Goal: Transaction & Acquisition: Purchase product/service

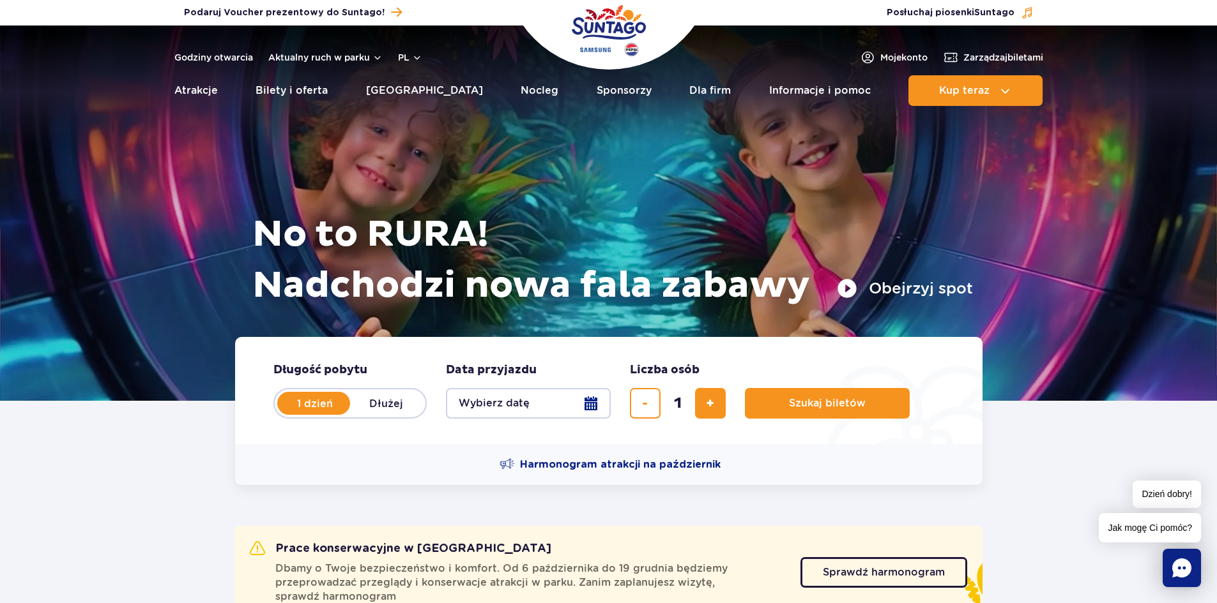
click at [579, 406] on button "Wybierz datę" at bounding box center [528, 403] width 165 height 31
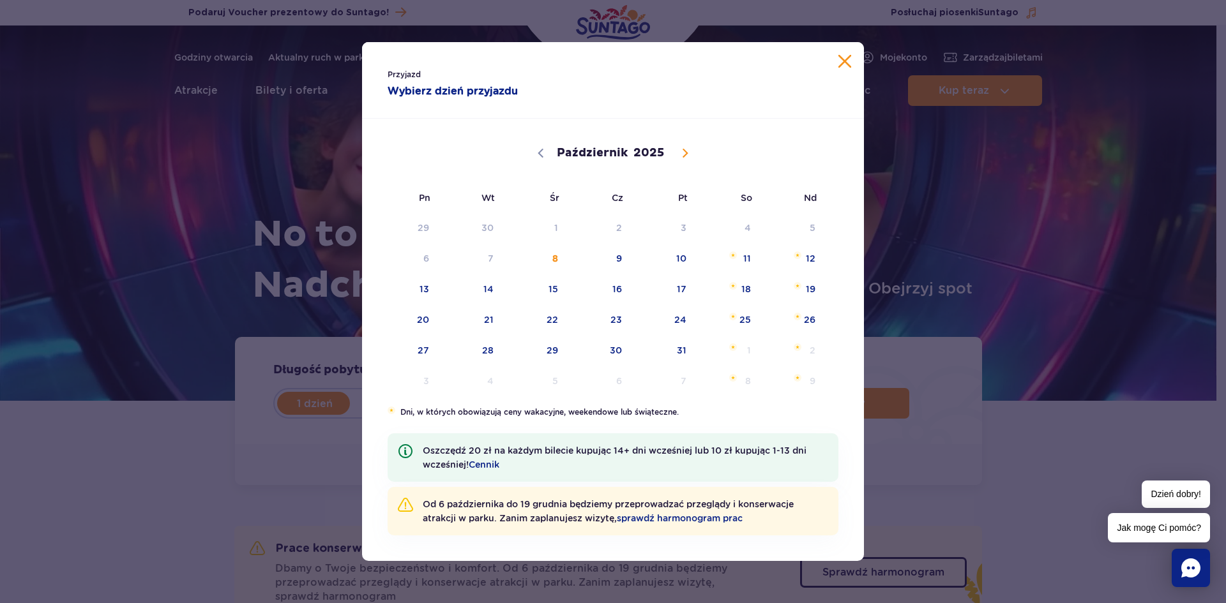
click at [683, 150] on icon at bounding box center [685, 153] width 4 height 8
select select "10"
click at [493, 291] on span "11" at bounding box center [471, 289] width 65 height 29
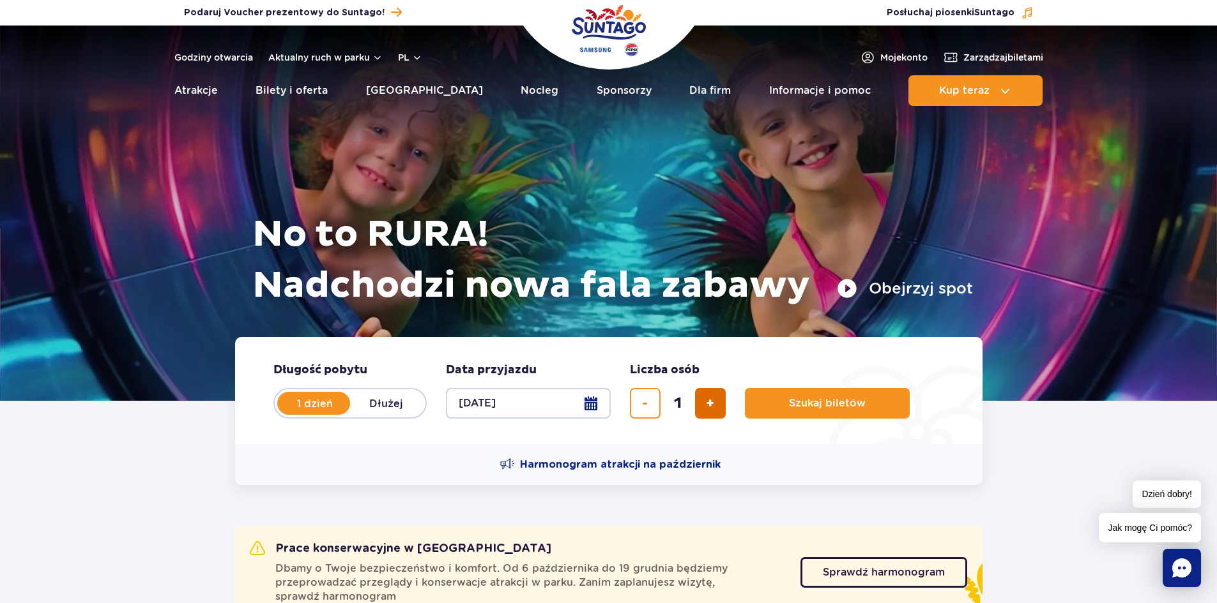
click at [706, 404] on span "dodaj bilet" at bounding box center [710, 404] width 8 height 0
type input "4"
click at [816, 416] on button "Szukaj biletów" at bounding box center [827, 403] width 165 height 31
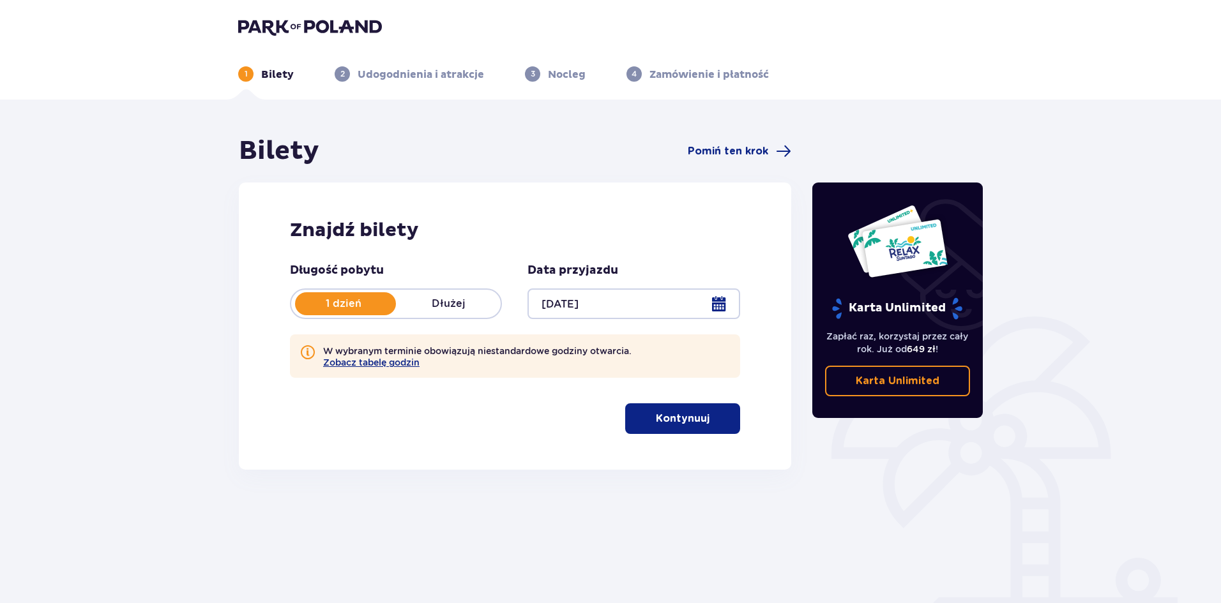
click at [664, 418] on p "Kontynuuj" at bounding box center [683, 419] width 54 height 14
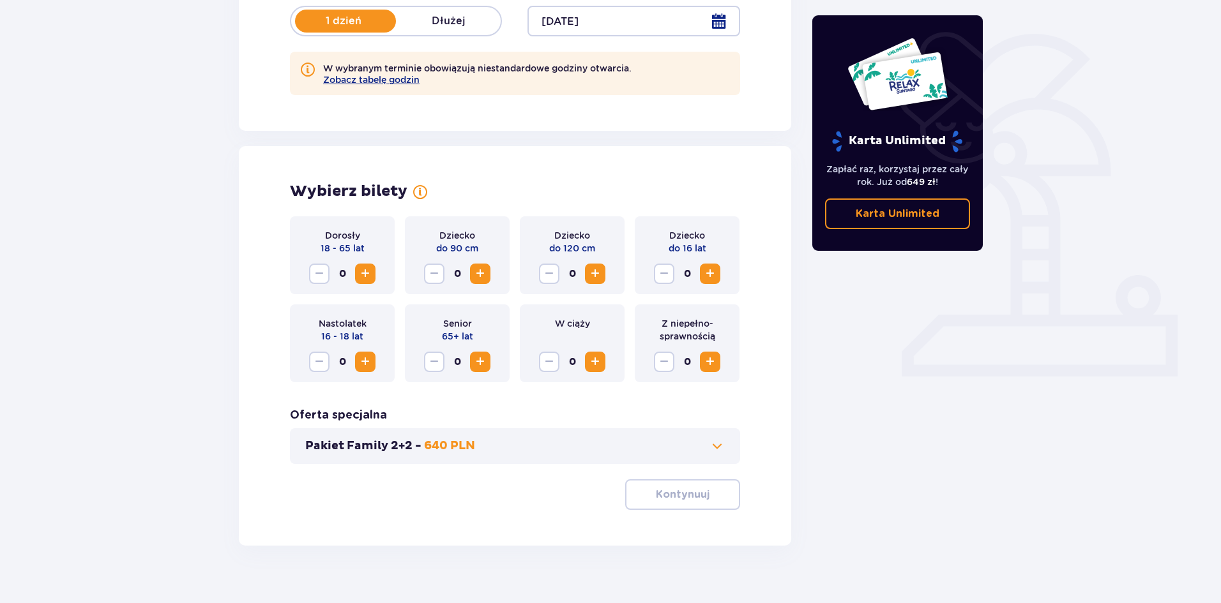
scroll to position [302, 0]
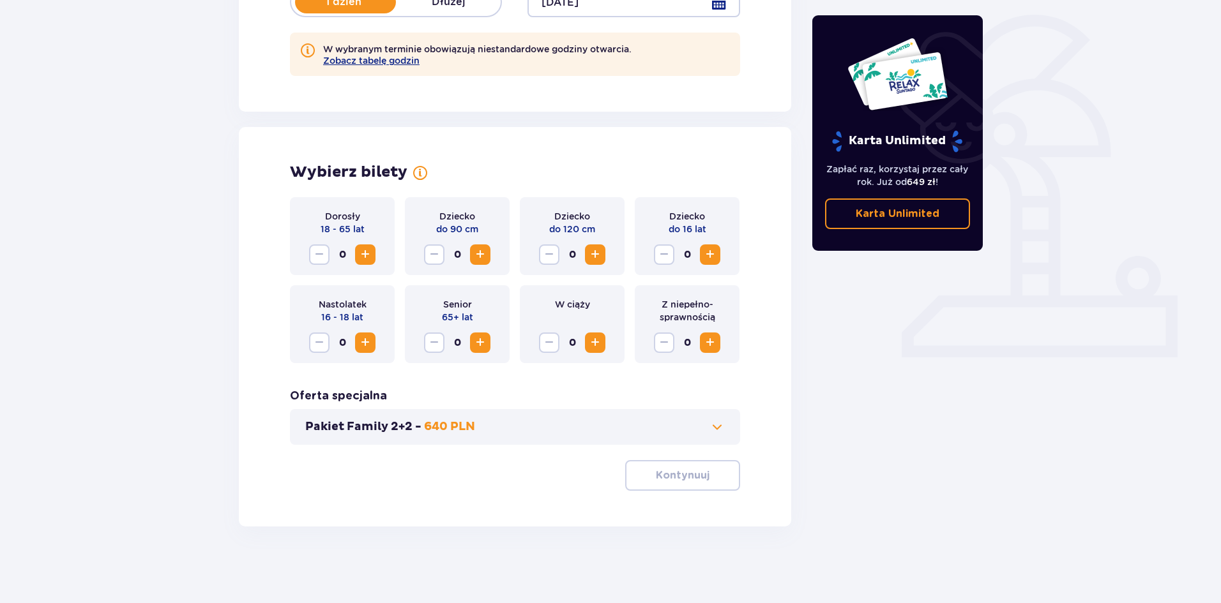
click at [380, 263] on div "Dorosły 18 - 65 lat 0" at bounding box center [342, 236] width 105 height 78
click at [372, 263] on button "Zwiększ" at bounding box center [365, 255] width 20 height 20
click at [366, 256] on span "Zwiększ" at bounding box center [365, 254] width 15 height 15
click at [596, 260] on span "Zwiększ" at bounding box center [595, 254] width 15 height 15
click at [598, 263] on button "Zwiększ" at bounding box center [595, 255] width 20 height 20
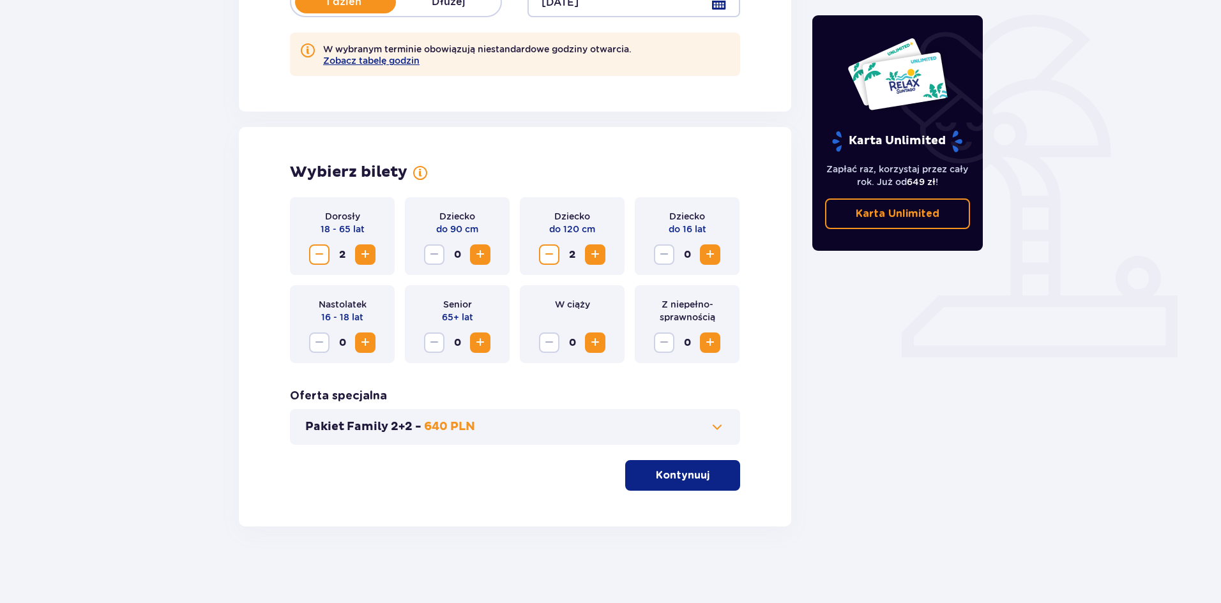
click at [545, 251] on span "Zmniejsz" at bounding box center [549, 254] width 15 height 15
click at [483, 259] on span "Zwiększ" at bounding box center [480, 254] width 15 height 15
click at [701, 477] on button "Kontynuuj" at bounding box center [682, 475] width 115 height 31
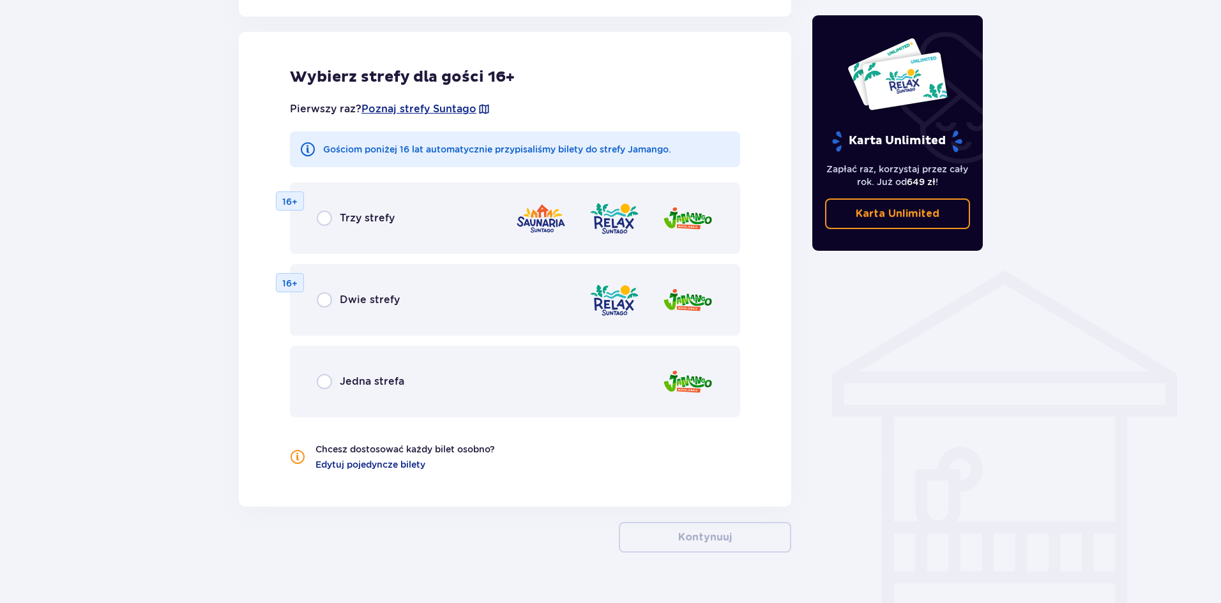
scroll to position [768, 0]
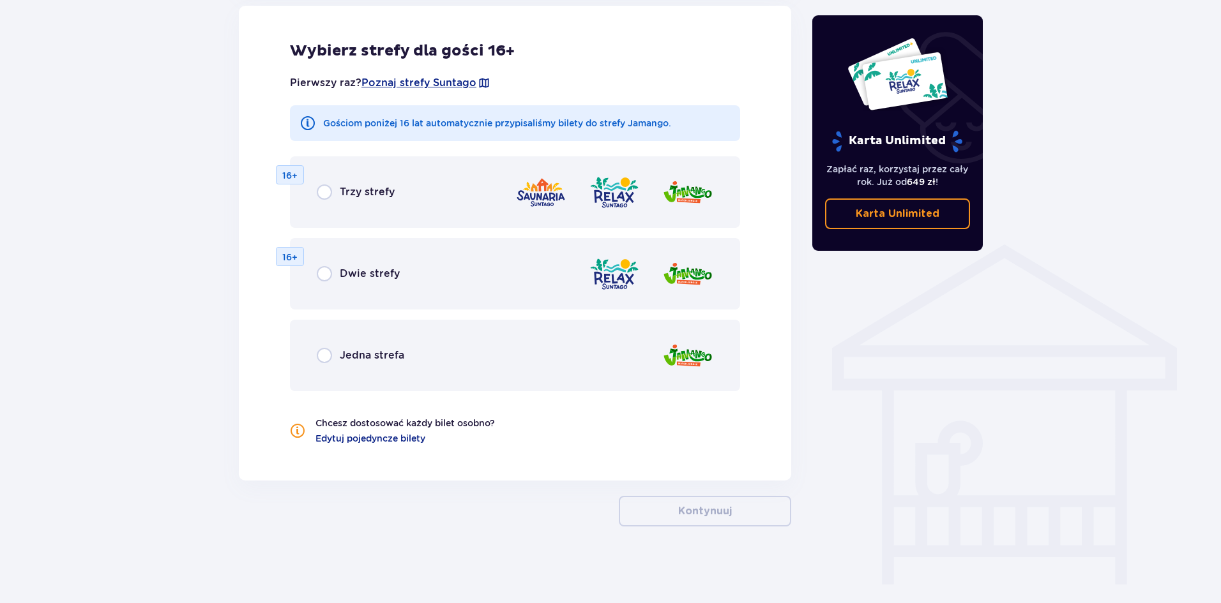
click at [351, 359] on span "Jedna strefa" at bounding box center [372, 356] width 65 height 14
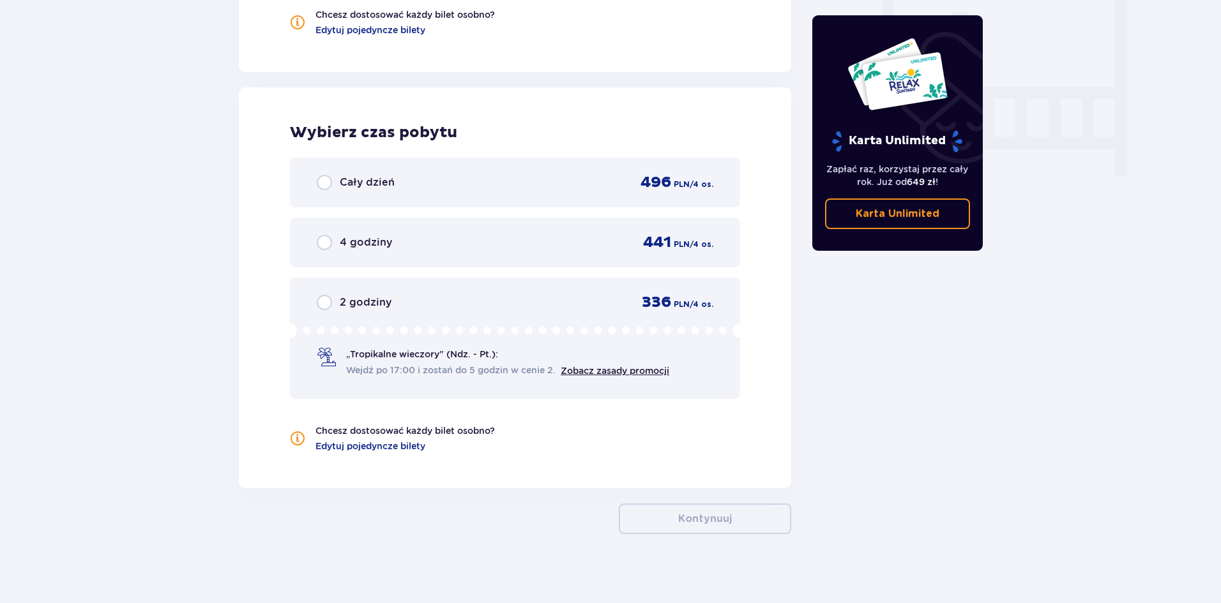
scroll to position [1209, 0]
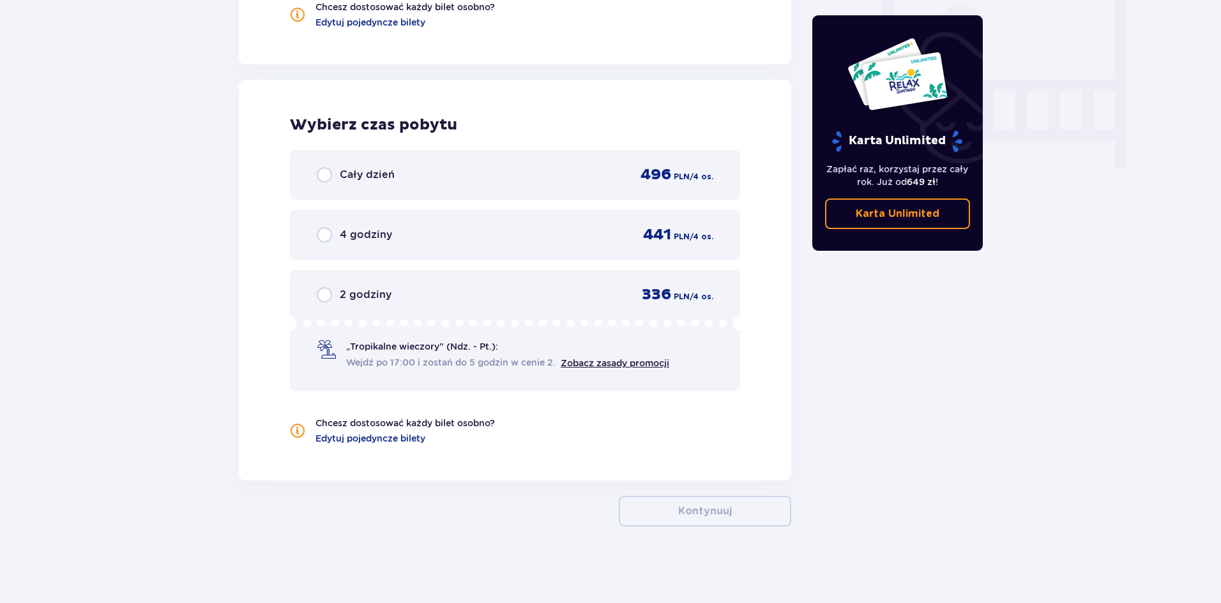
click at [330, 178] on input "radio" at bounding box center [324, 174] width 15 height 15
radio input "true"
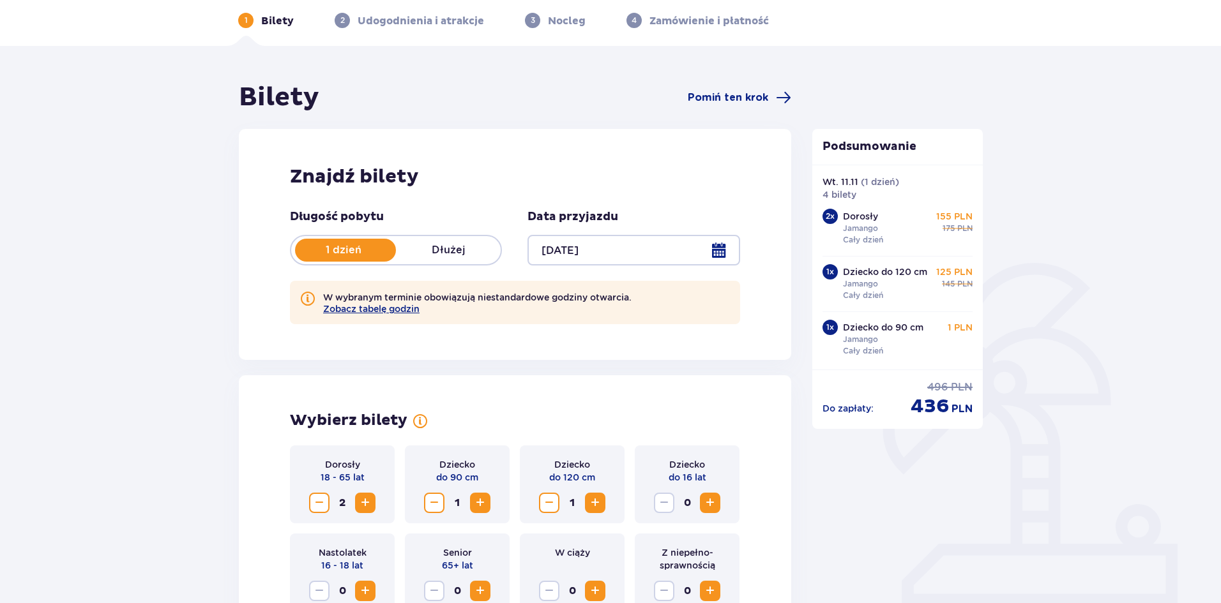
scroll to position [0, 0]
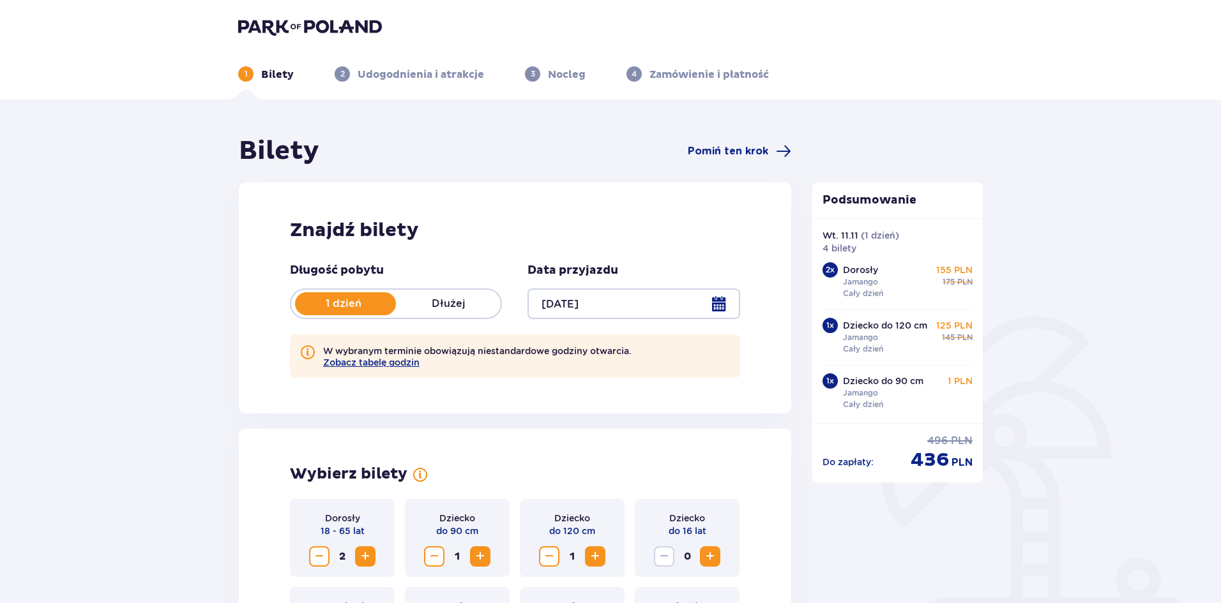
click at [875, 382] on p "Dziecko do 90 cm" at bounding box center [883, 381] width 80 height 13
click at [957, 410] on div "Dziecko do 90 cm Jamango Cały dzień 1 PLN" at bounding box center [908, 393] width 130 height 36
drag, startPoint x: 935, startPoint y: 384, endPoint x: 854, endPoint y: 379, distance: 80.6
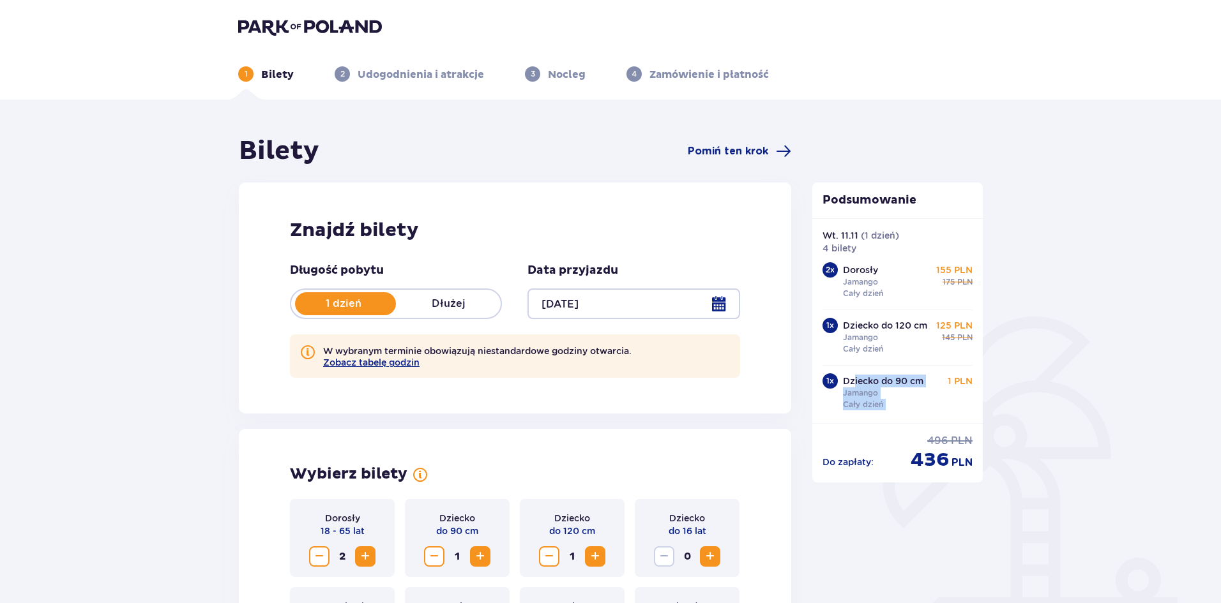
click at [854, 379] on div "Dziecko do 90 cm Jamango Cały dzień 1 PLN" at bounding box center [908, 393] width 130 height 36
click at [856, 379] on p "Dziecko do 90 cm" at bounding box center [883, 381] width 80 height 13
